Goal: Navigation & Orientation: Find specific page/section

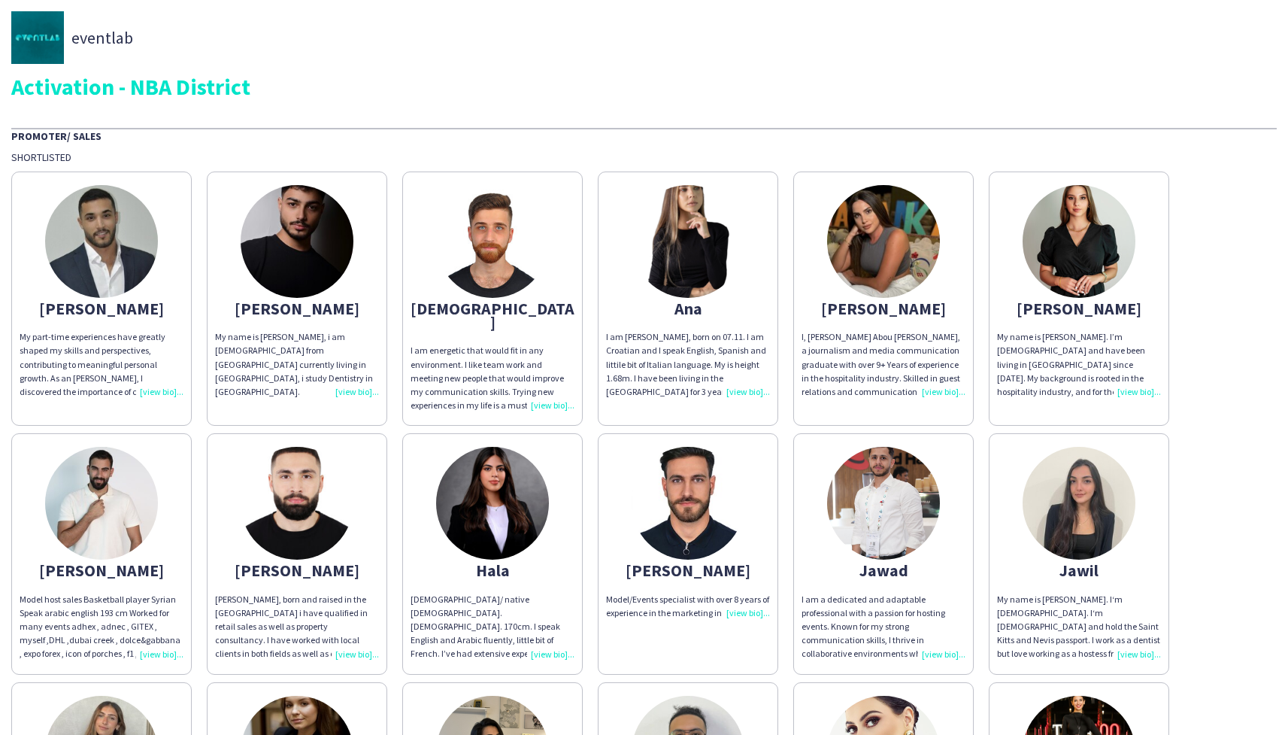
scroll to position [980, 0]
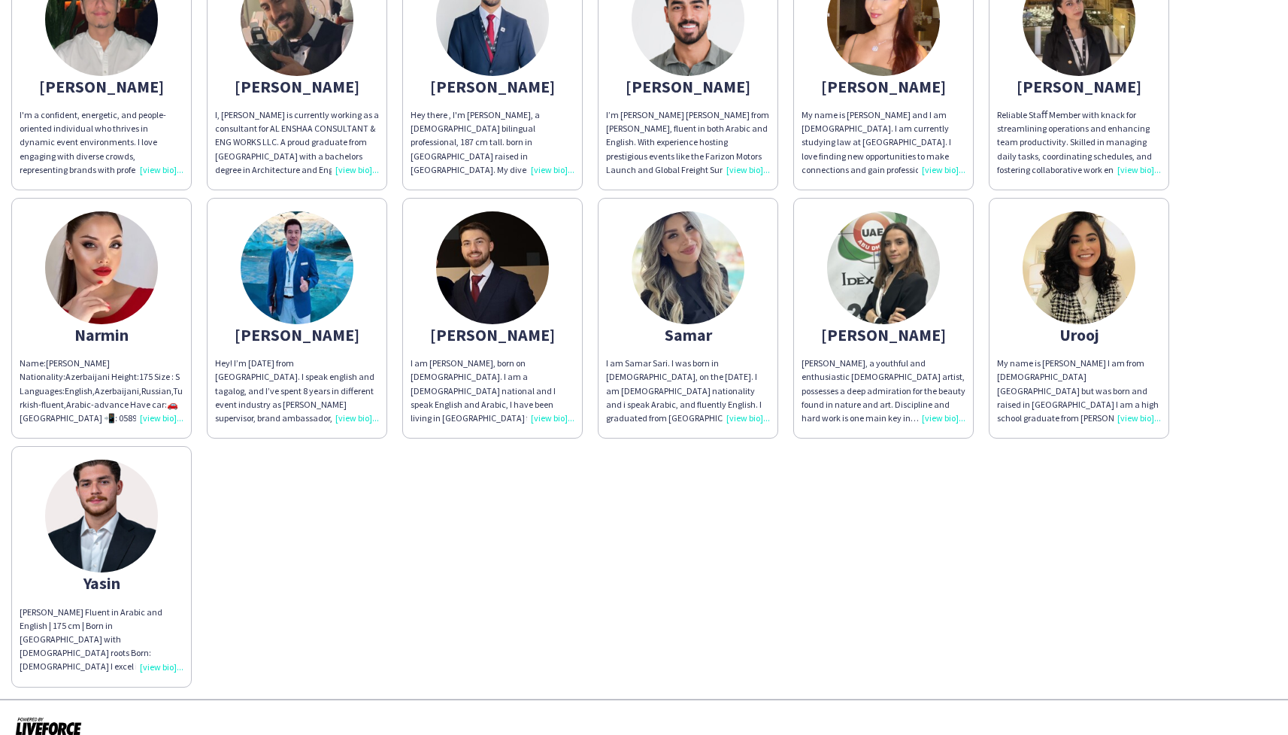
click at [1135, 402] on div "My name is [PERSON_NAME] I am from [DEMOGRAPHIC_DATA] [GEOGRAPHIC_DATA] but was…" at bounding box center [1079, 390] width 164 height 68
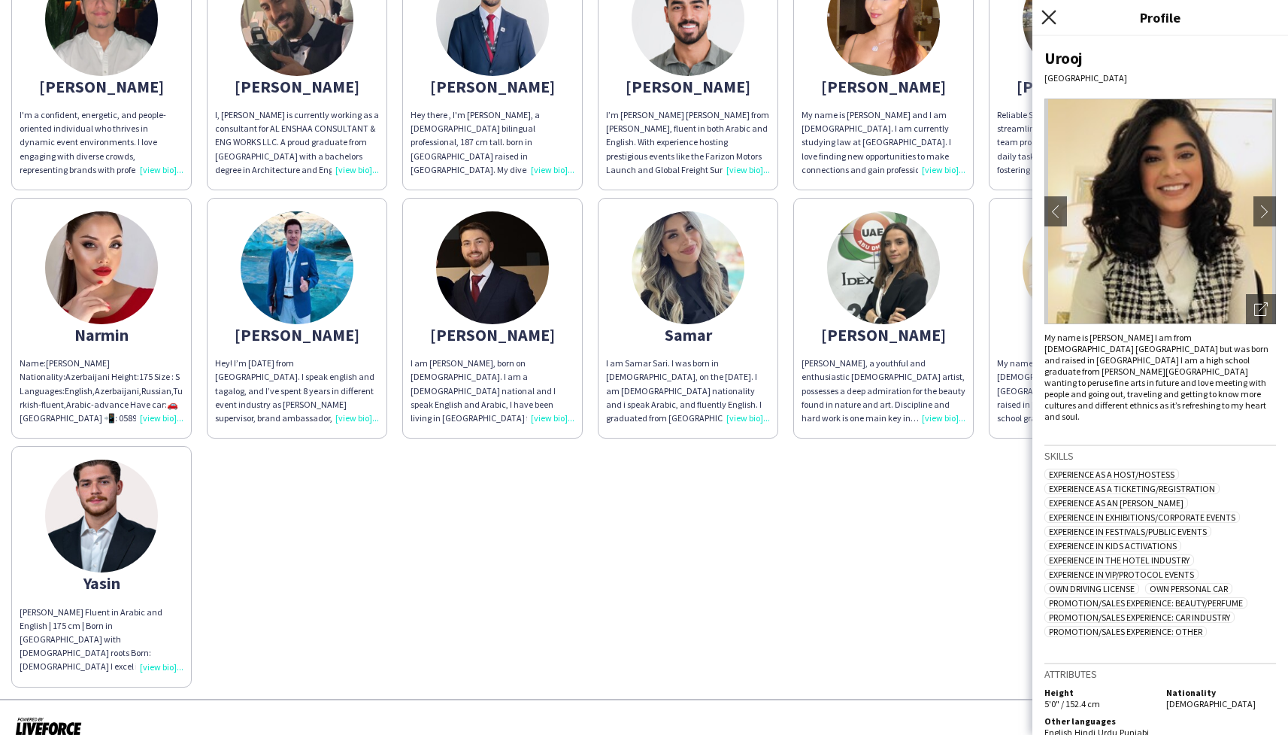
click at [1050, 16] on icon at bounding box center [1048, 17] width 14 height 14
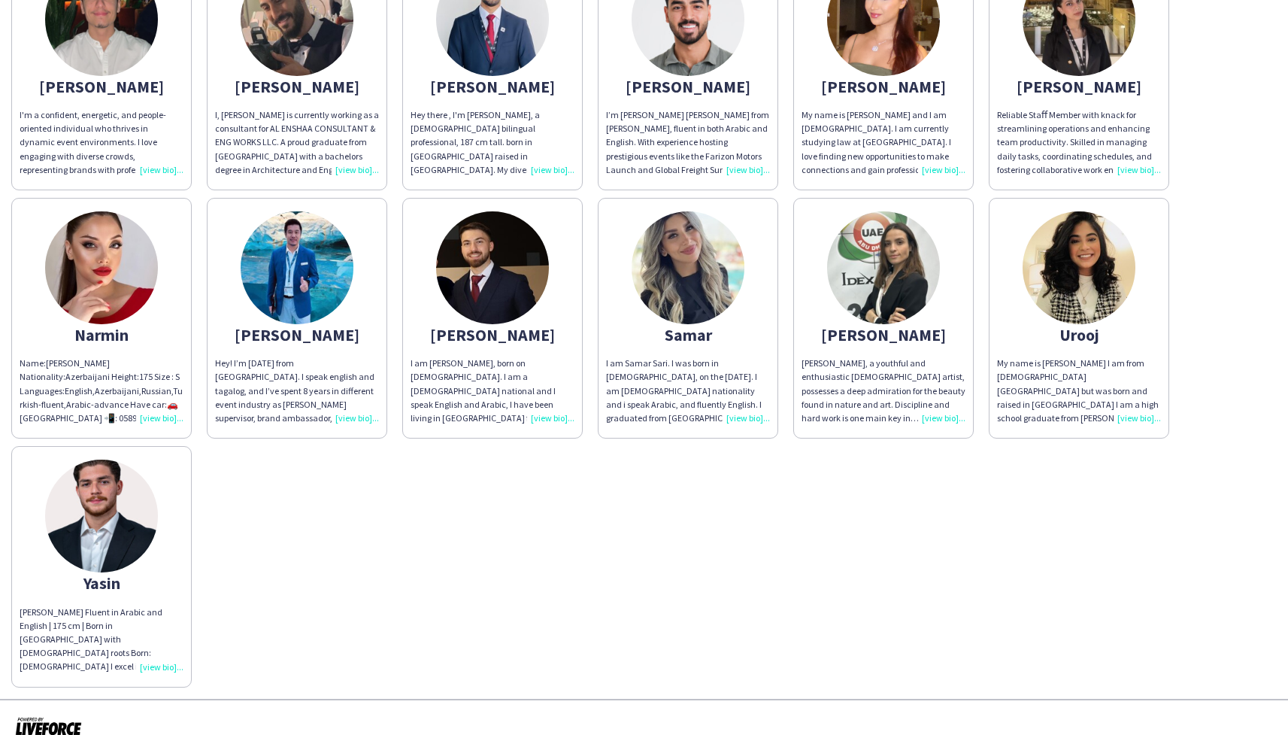
click at [1134, 399] on div "My name is [PERSON_NAME] I am from [DEMOGRAPHIC_DATA] [GEOGRAPHIC_DATA] but was…" at bounding box center [1079, 390] width 164 height 68
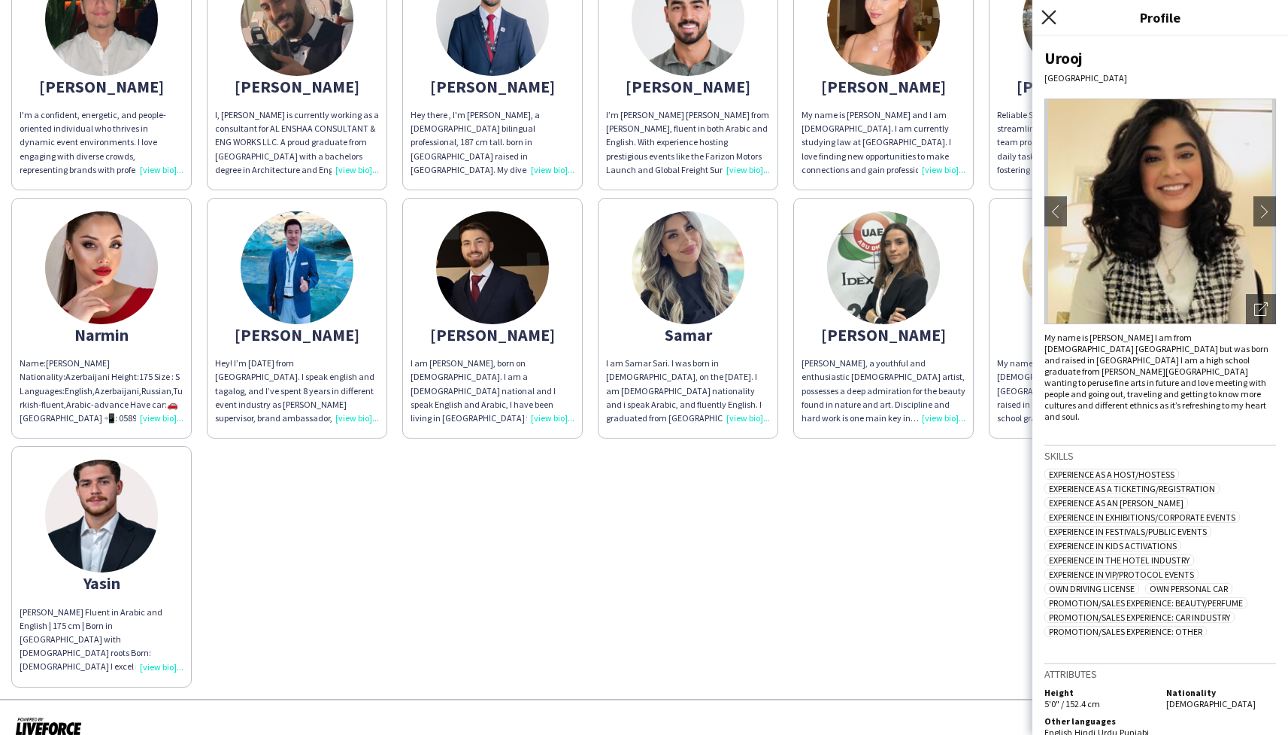
click at [1047, 12] on icon "Close pop-in" at bounding box center [1048, 17] width 14 height 14
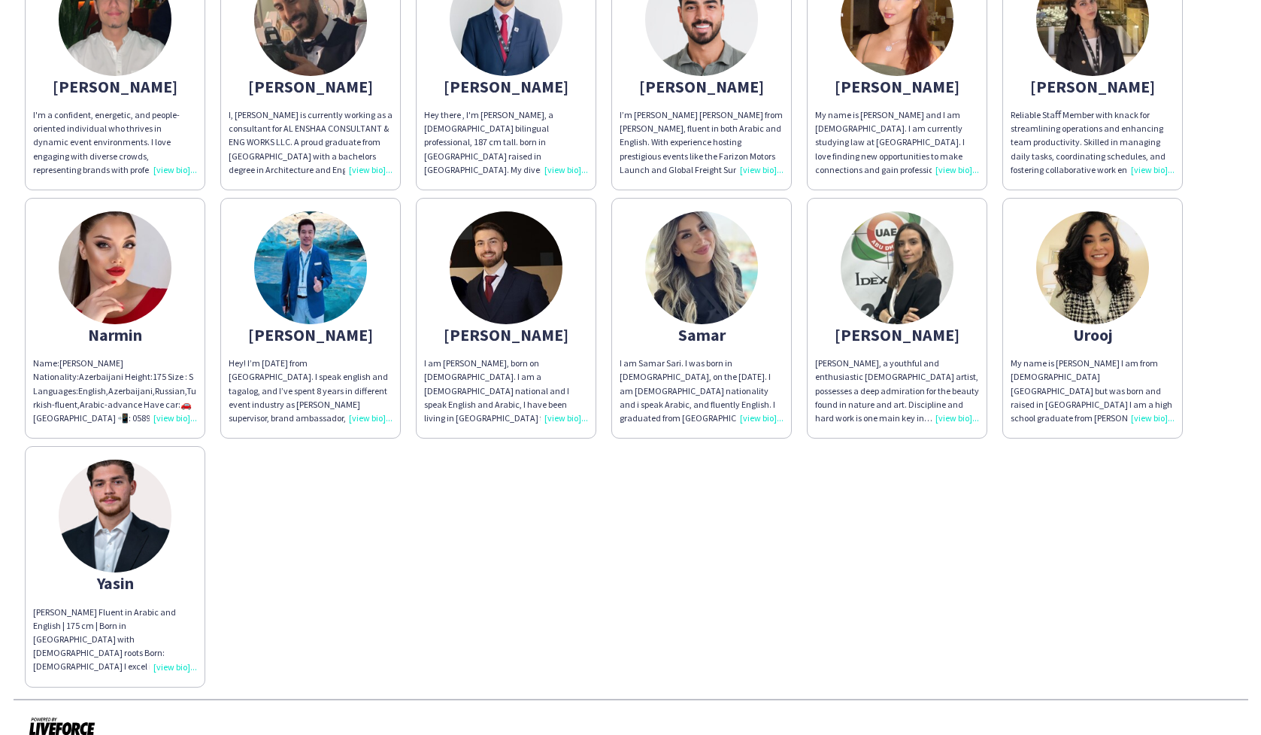
scroll to position [1229, 0]
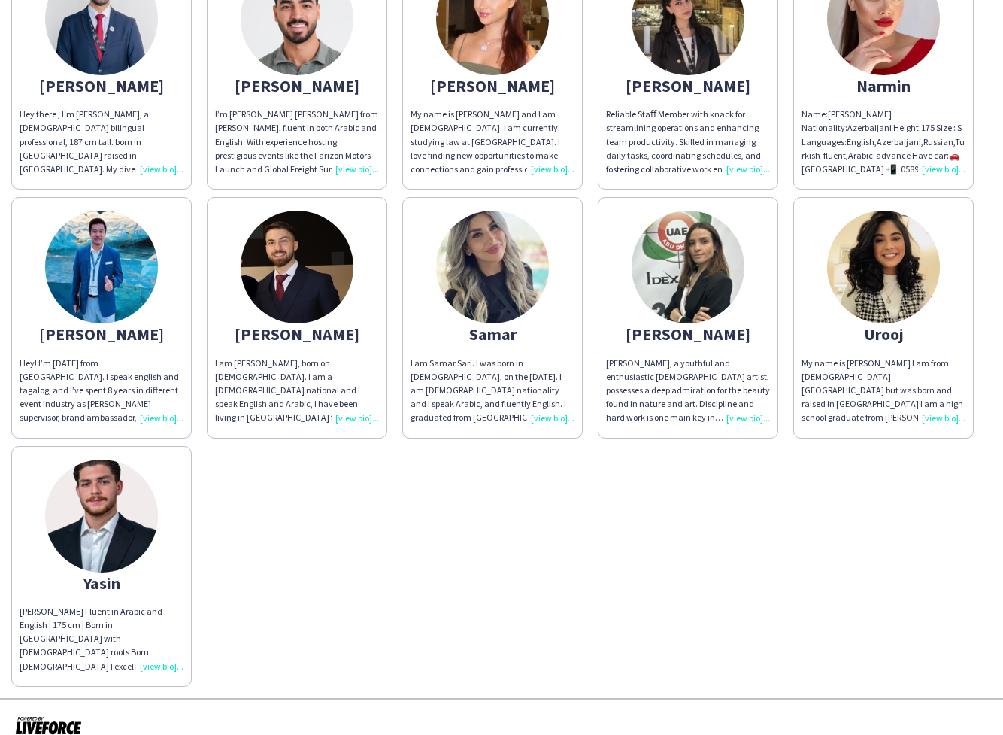
click at [932, 404] on div "My name is [PERSON_NAME] I am from [DEMOGRAPHIC_DATA] [GEOGRAPHIC_DATA] but was…" at bounding box center [884, 390] width 164 height 68
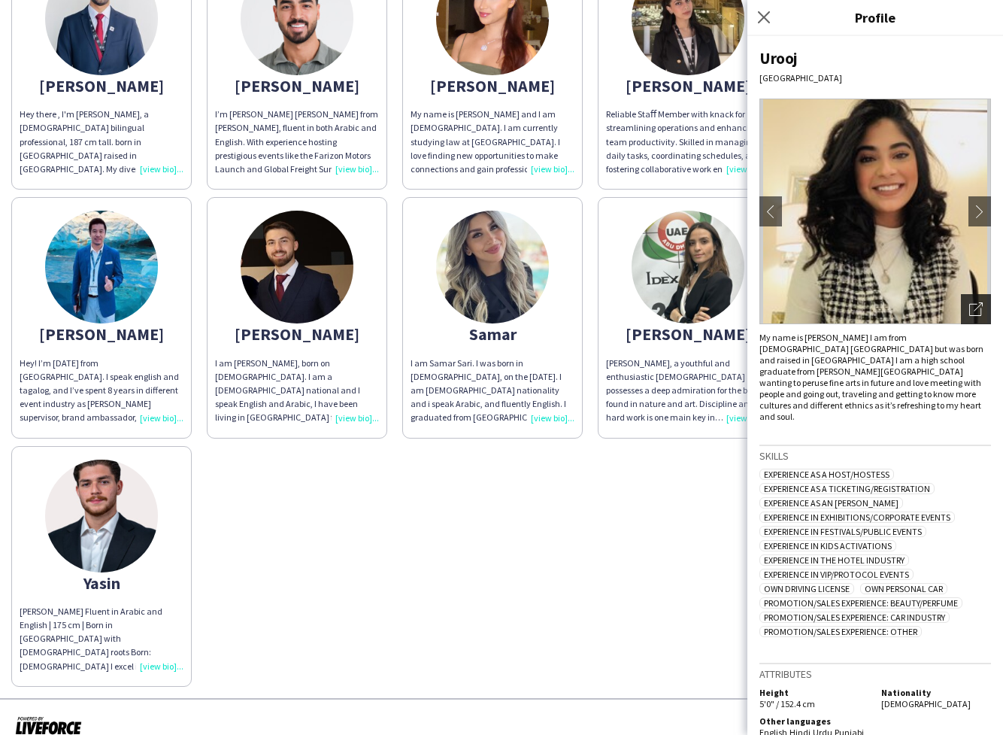
click at [975, 305] on icon "Open photos pop-in" at bounding box center [976, 309] width 14 height 14
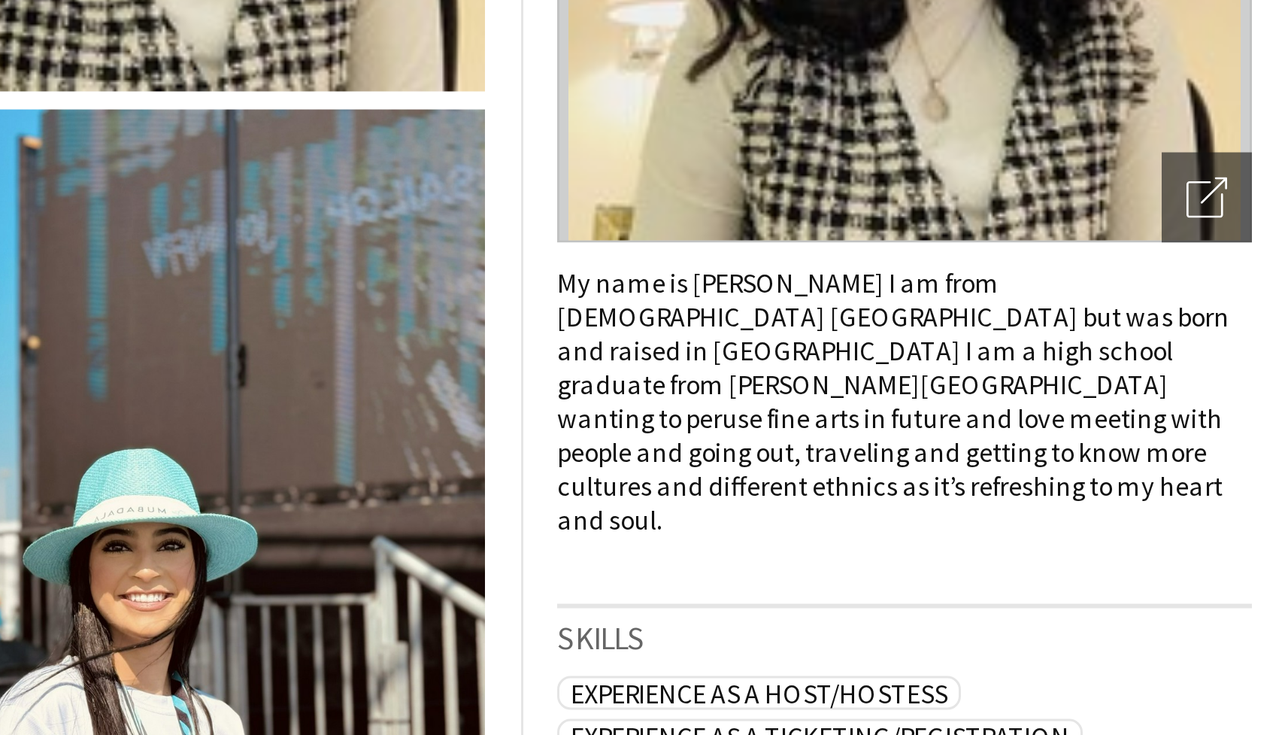
scroll to position [986, 0]
click at [1263, 332] on div "Urooj [GEOGRAPHIC_DATA] chevron-left chevron-right Open photos pop-in My name i…" at bounding box center [1160, 385] width 256 height 699
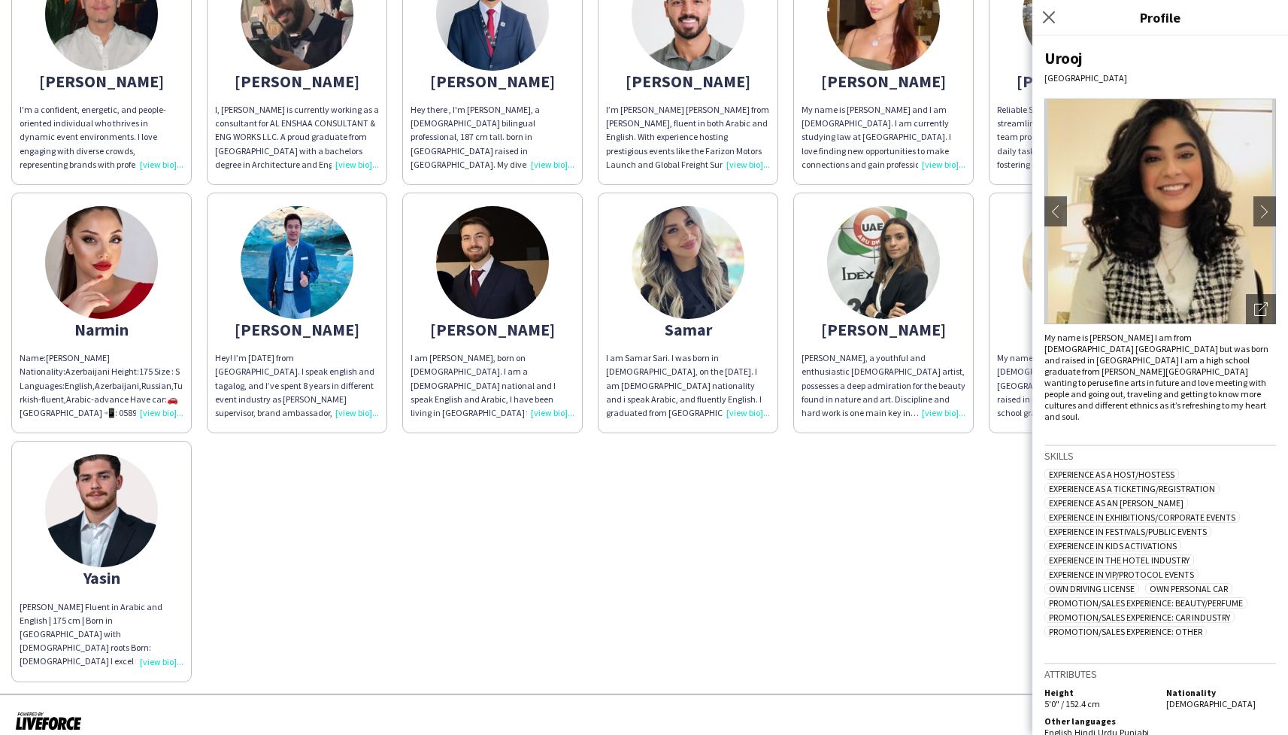
click at [1143, 387] on div "My name is [PERSON_NAME] I am from [DEMOGRAPHIC_DATA] [GEOGRAPHIC_DATA] but was…" at bounding box center [1160, 377] width 232 height 90
click at [1265, 305] on icon at bounding box center [1263, 306] width 9 height 9
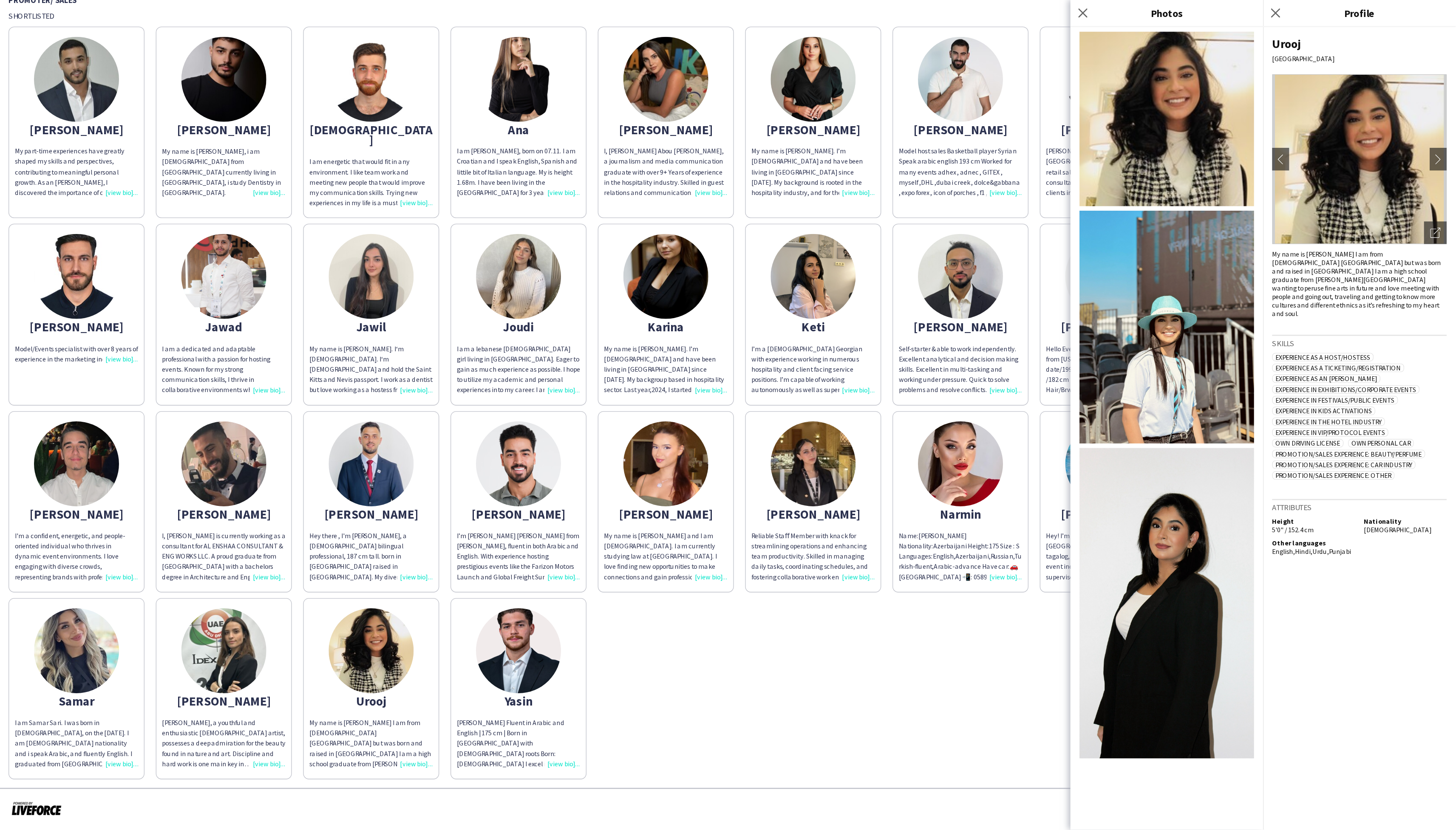
scroll to position [68, 0]
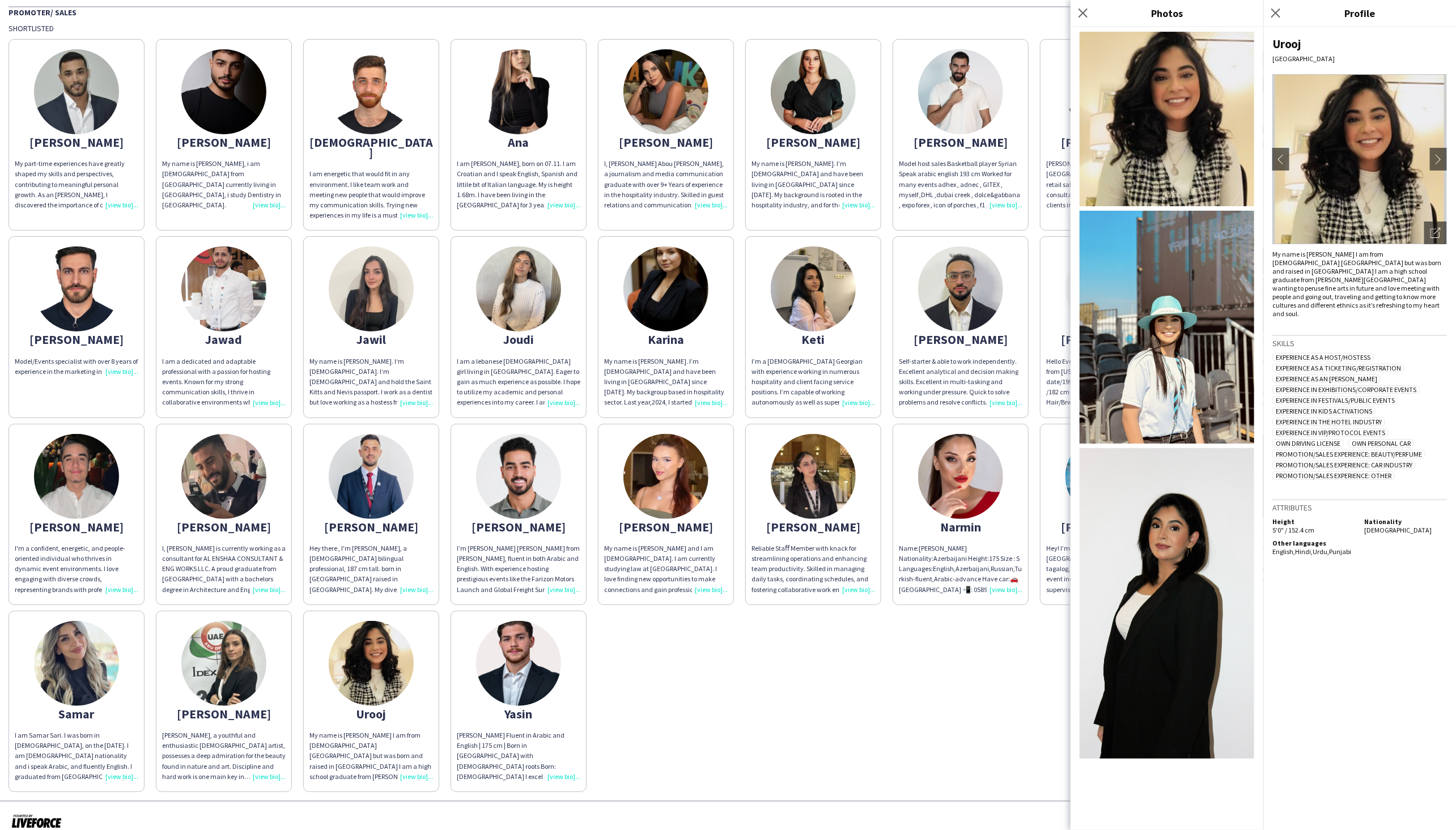
click at [970, 553] on div "Urooj [GEOGRAPHIC_DATA] chevron-left chevron-right Open photos pop-in My name i…" at bounding box center [1360, 428] width 193 height 802
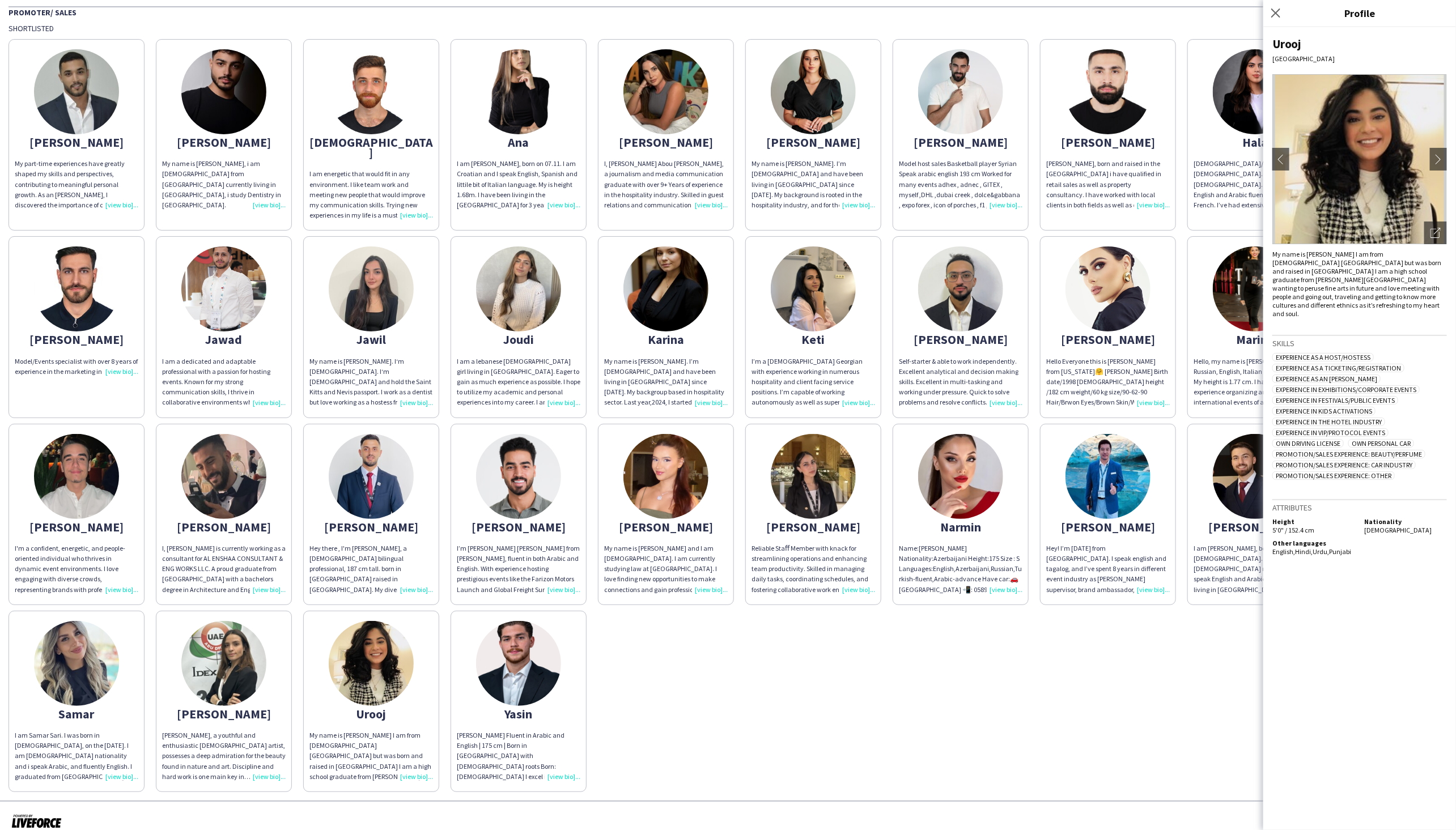
click at [970, 553] on div "Urooj [GEOGRAPHIC_DATA] chevron-left chevron-right Open photos pop-in My name i…" at bounding box center [1360, 428] width 193 height 802
click at [970, 230] on icon "Open photos pop-in" at bounding box center [1436, 233] width 11 height 11
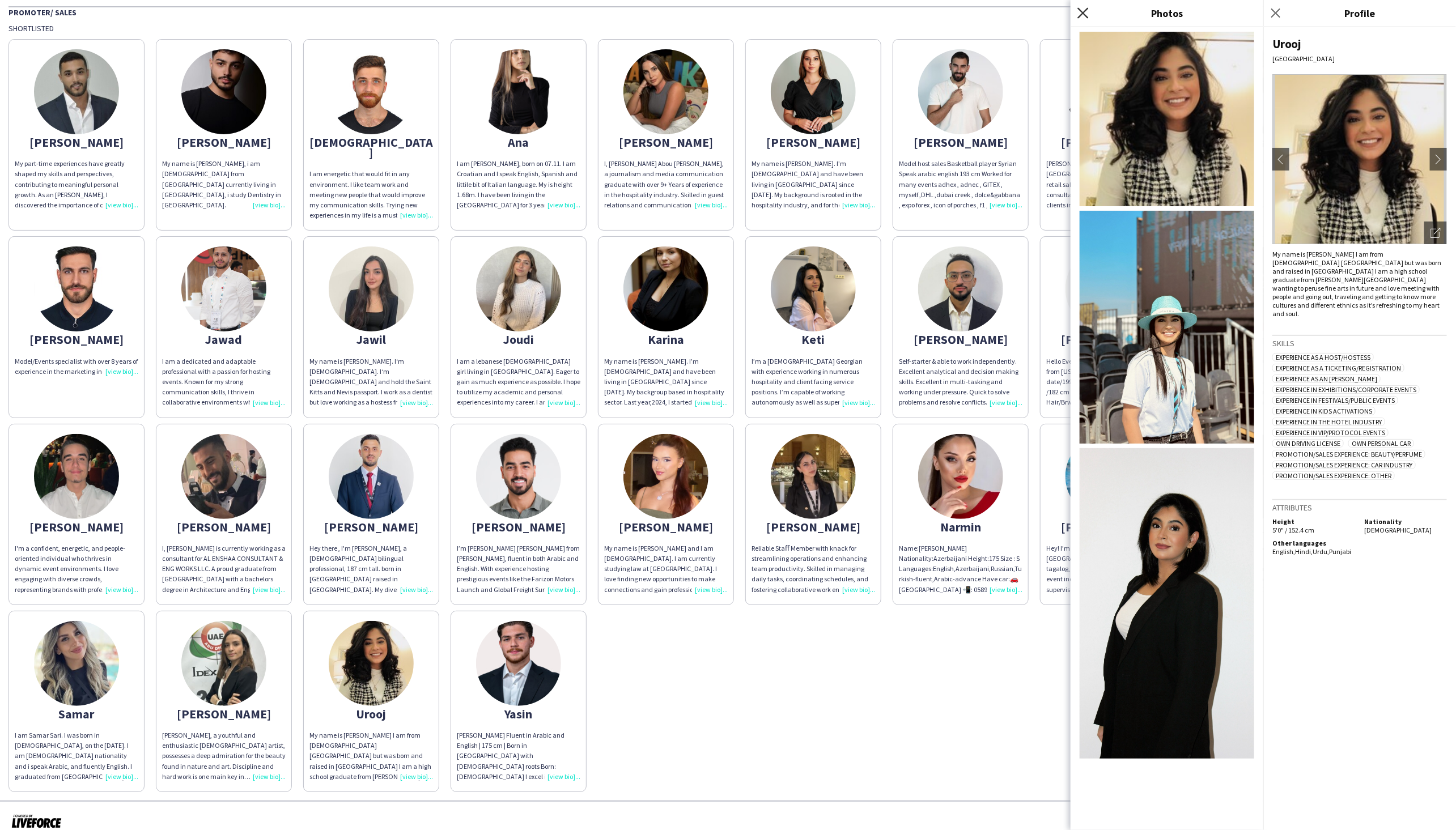
click at [970, 13] on icon at bounding box center [1082, 13] width 11 height 11
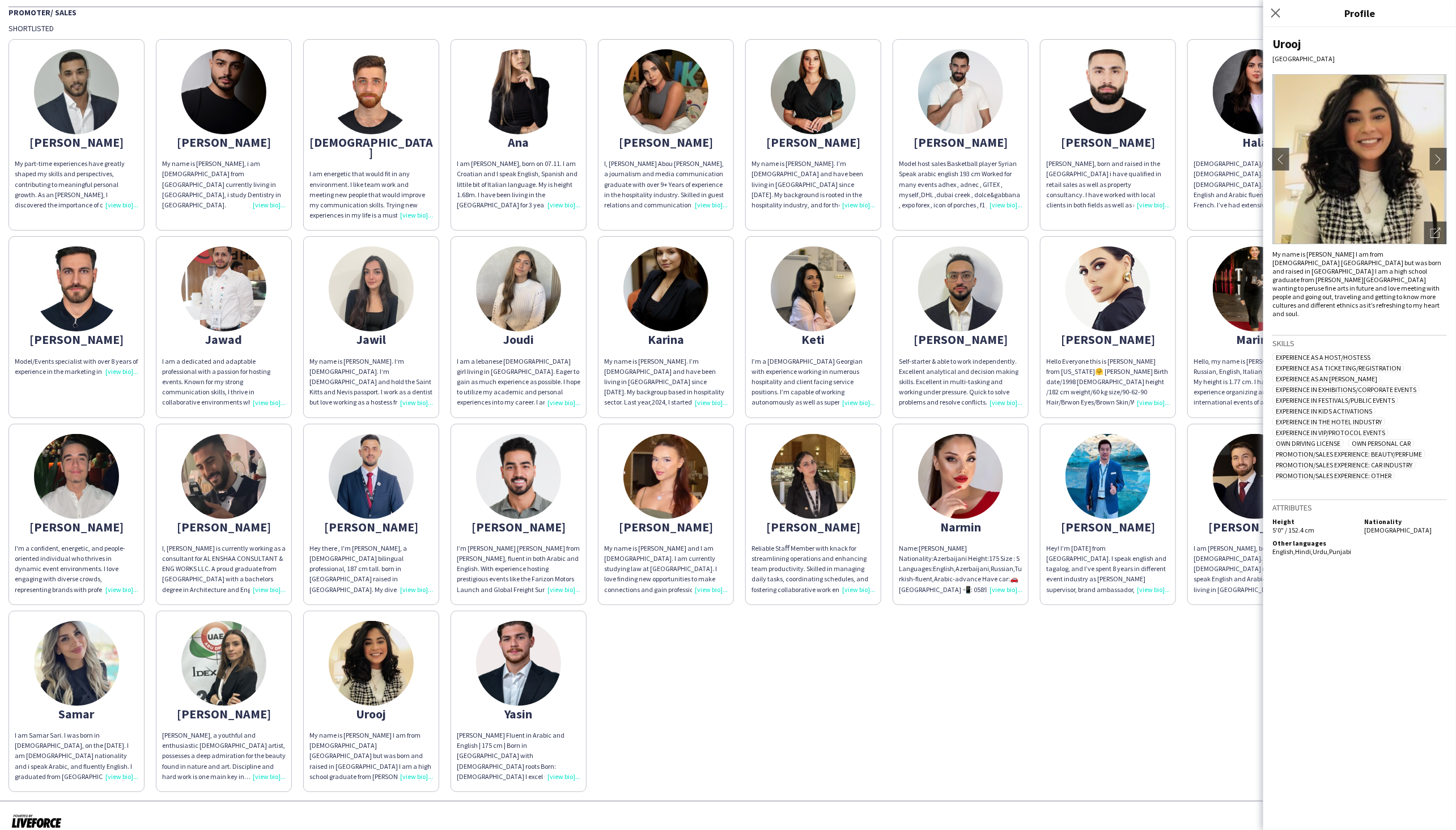
click at [80, 334] on div "[PERSON_NAME]" at bounding box center [77, 340] width 124 height 11
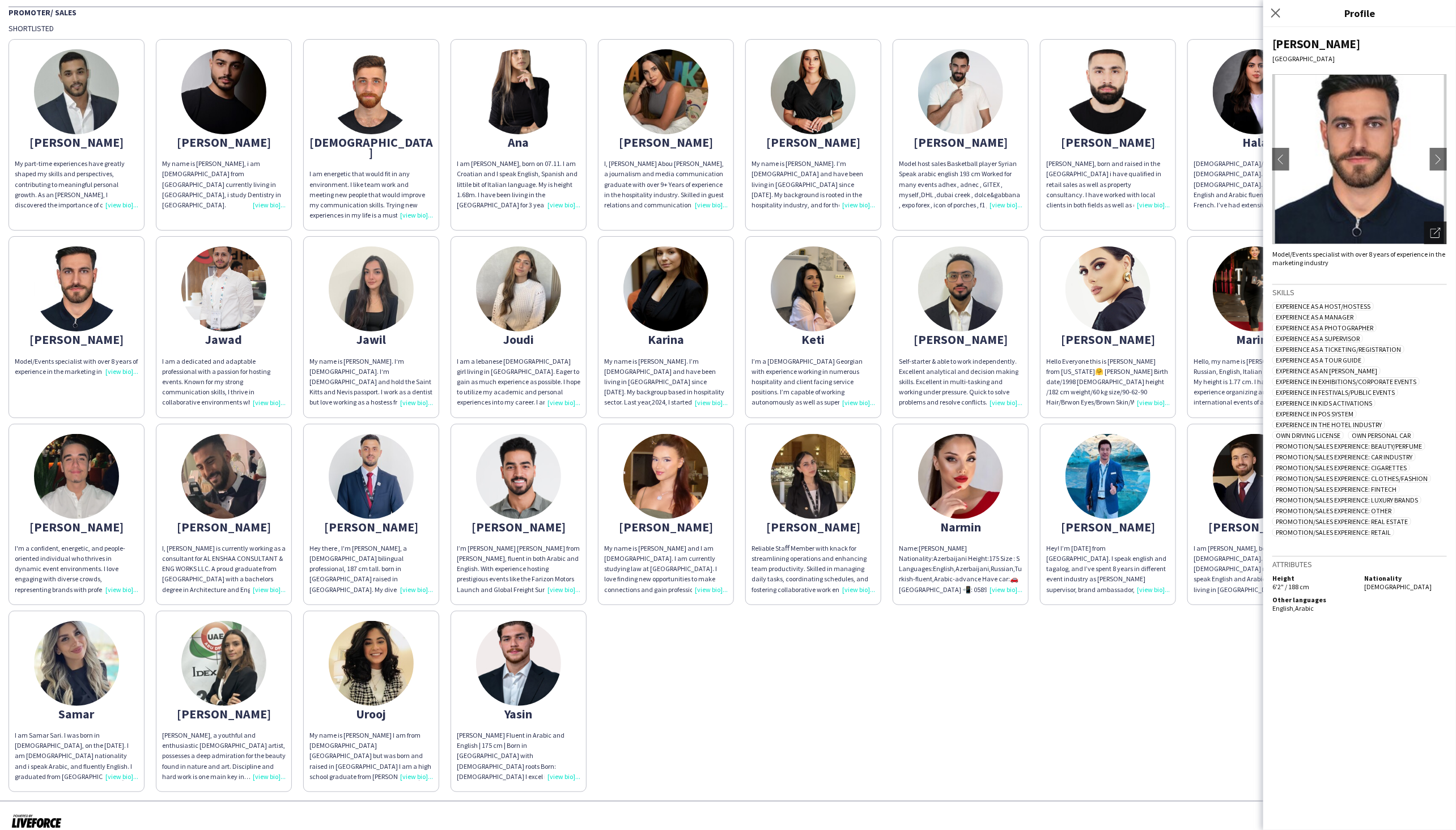
click at [970, 234] on icon "Open photos pop-in" at bounding box center [1436, 233] width 11 height 11
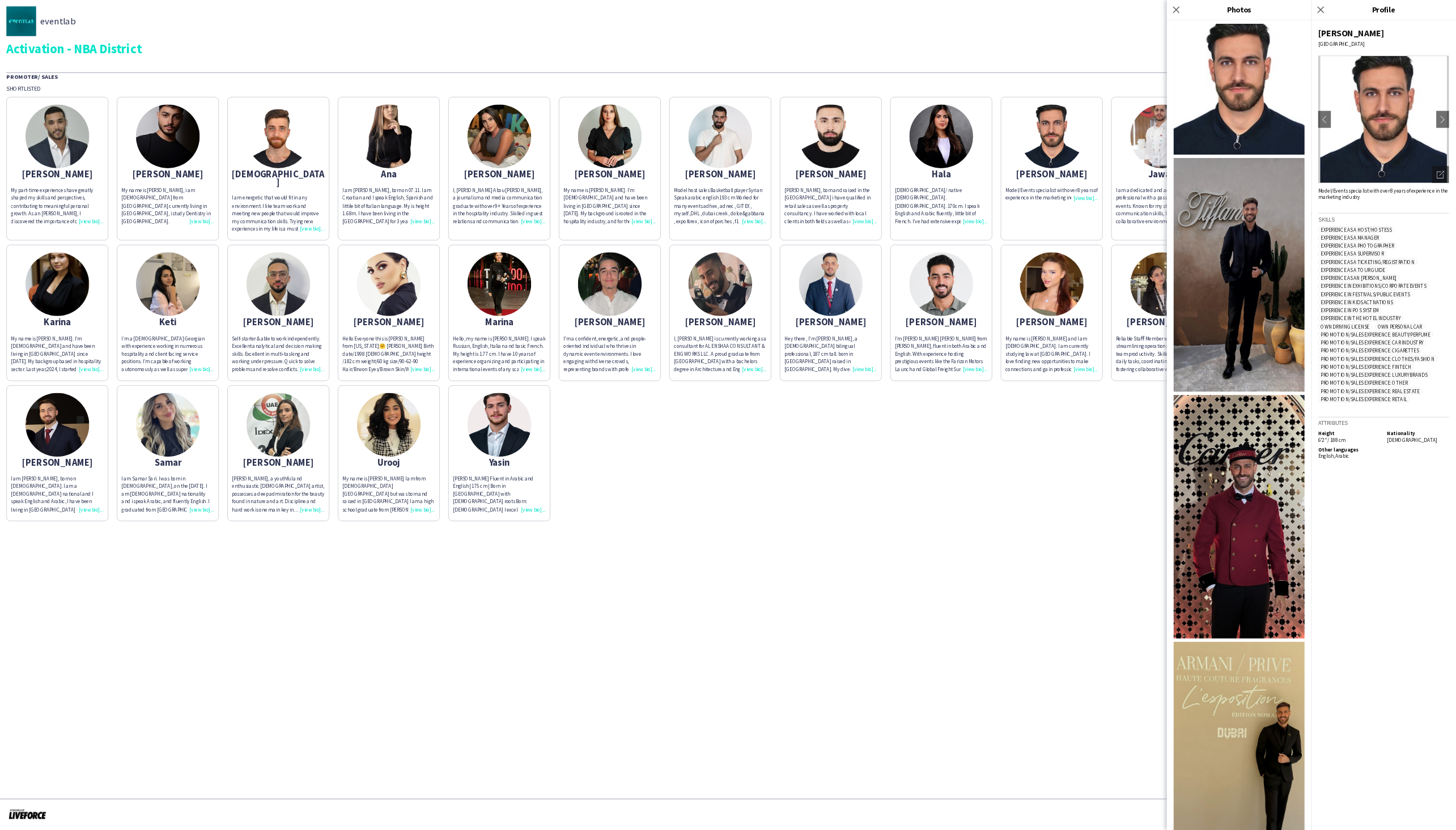
scroll to position [0, 0]
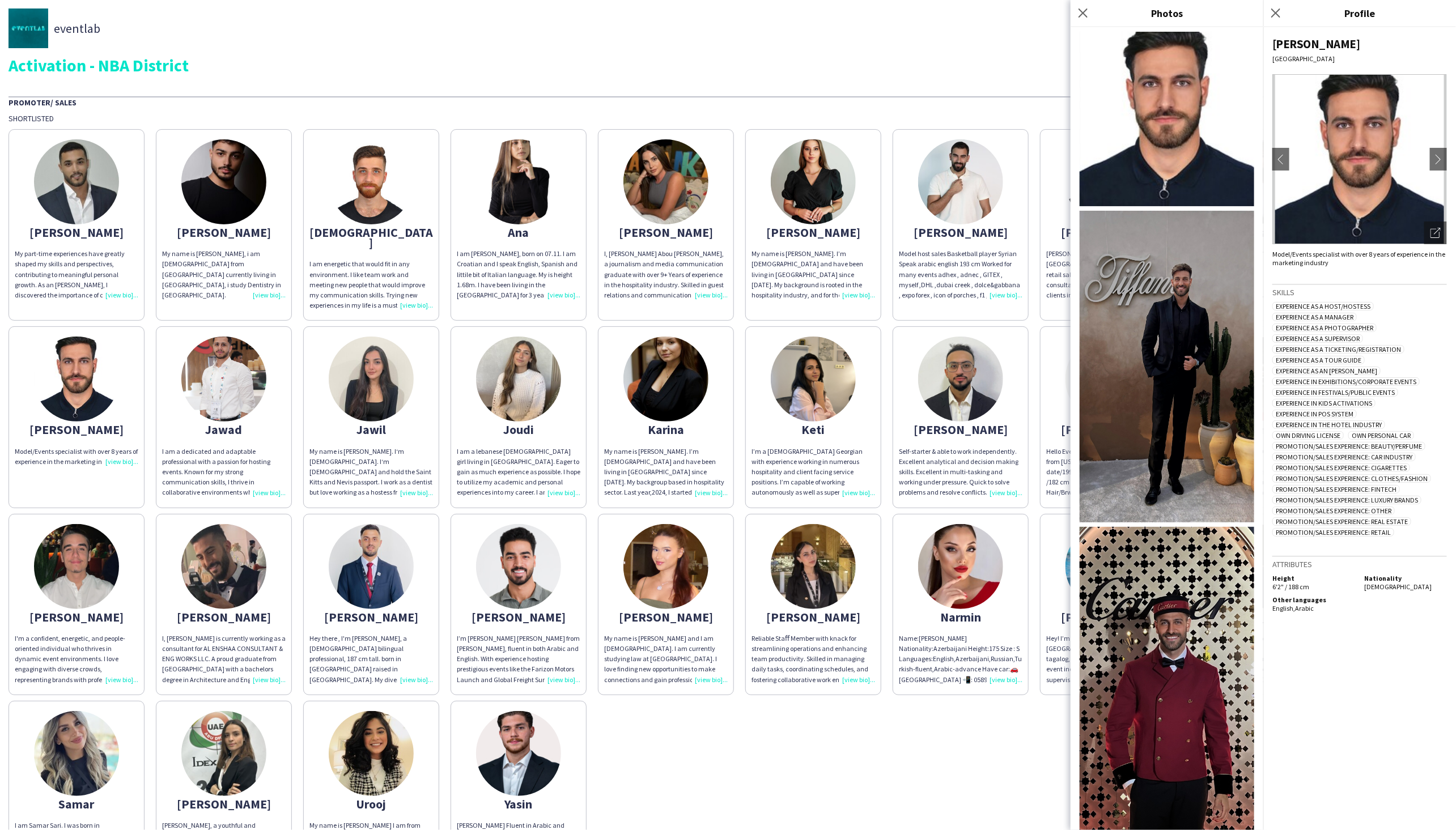
click at [970, 553] on img at bounding box center [1167, 688] width 175 height 325
click at [970, 14] on icon at bounding box center [1275, 13] width 11 height 11
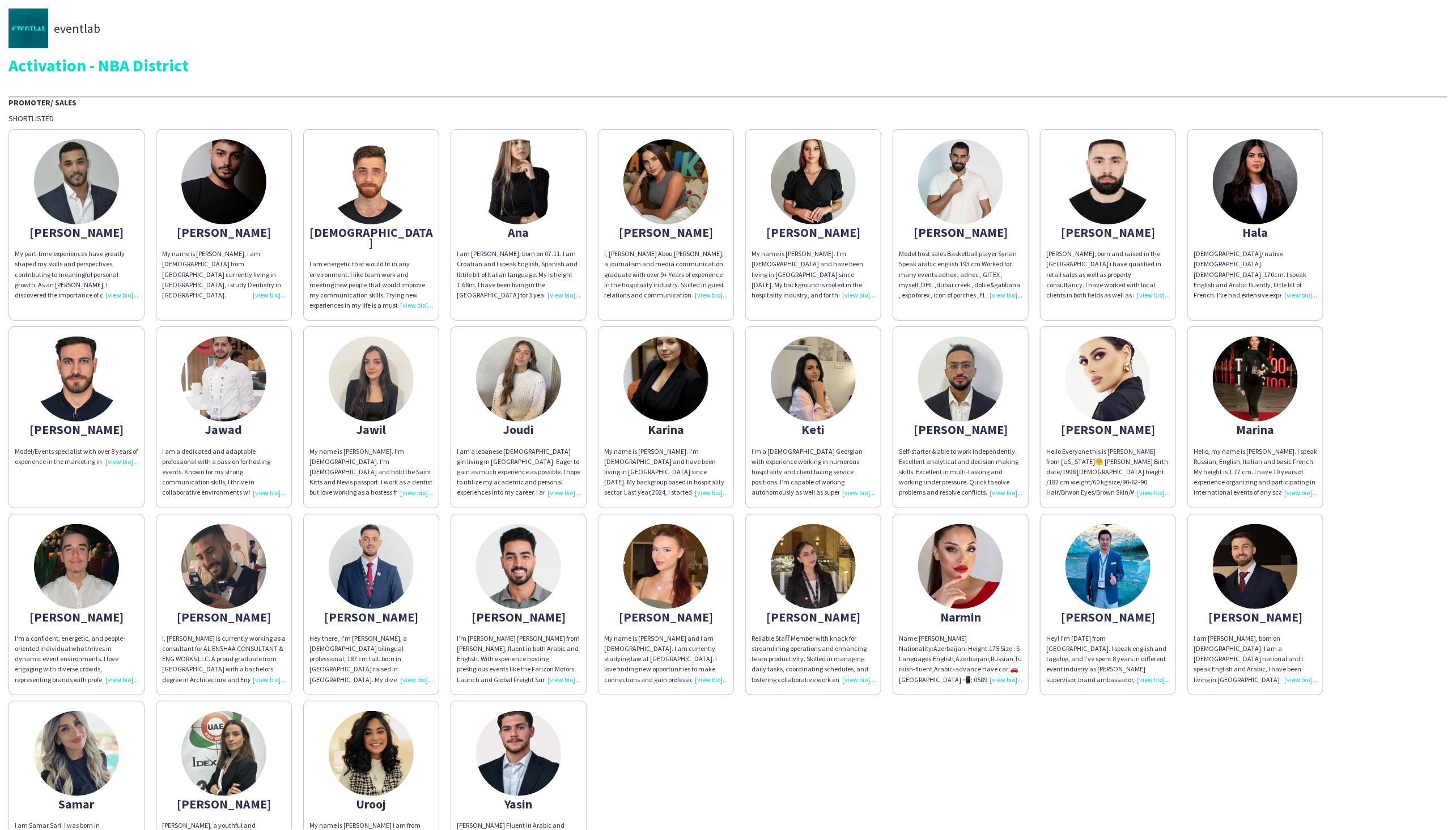
click at [667, 553] on div "[PERSON_NAME]" at bounding box center [666, 617] width 124 height 11
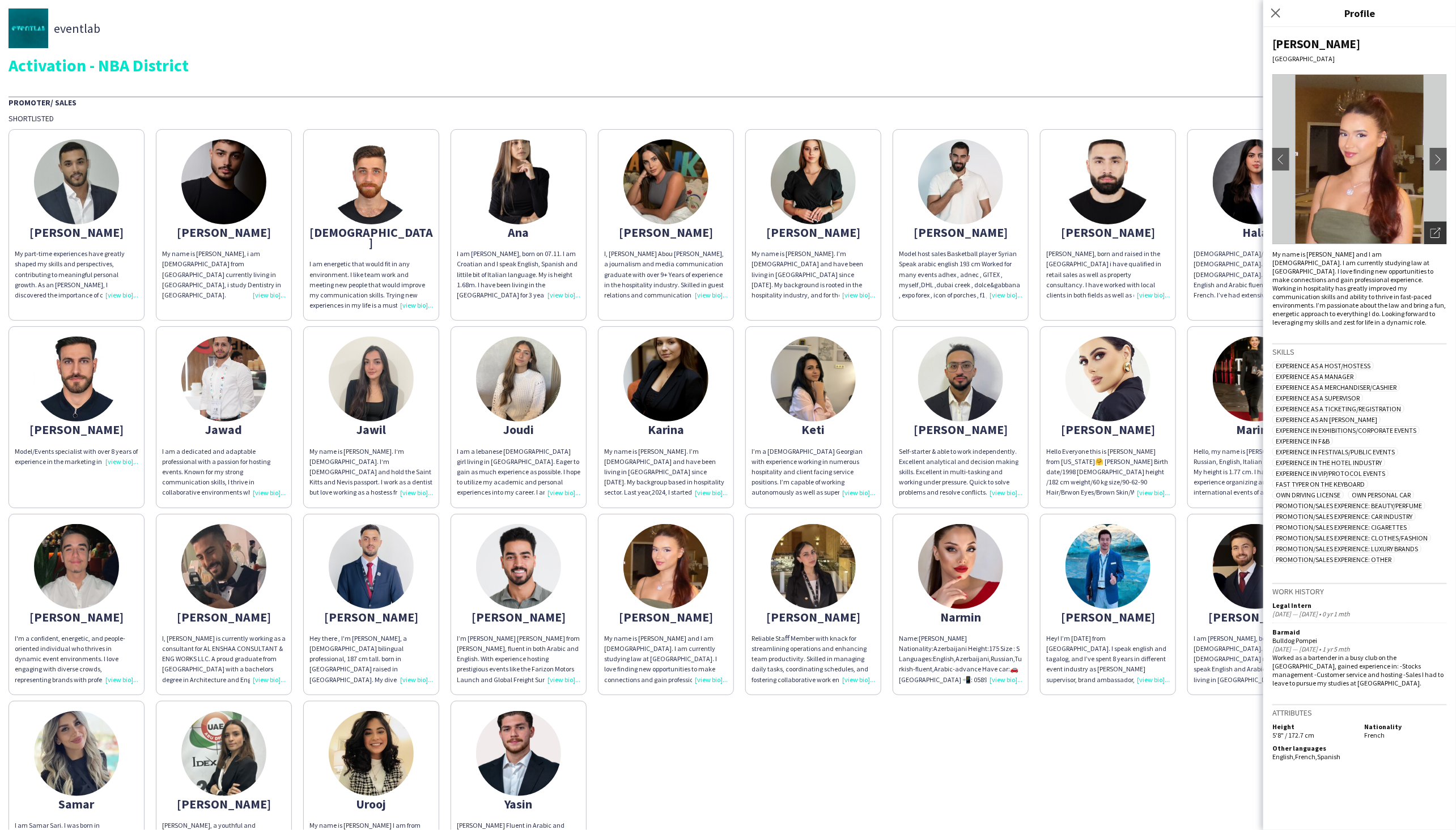
click at [970, 231] on icon "Open photos pop-in" at bounding box center [1436, 233] width 11 height 11
